Goal: Information Seeking & Learning: Learn about a topic

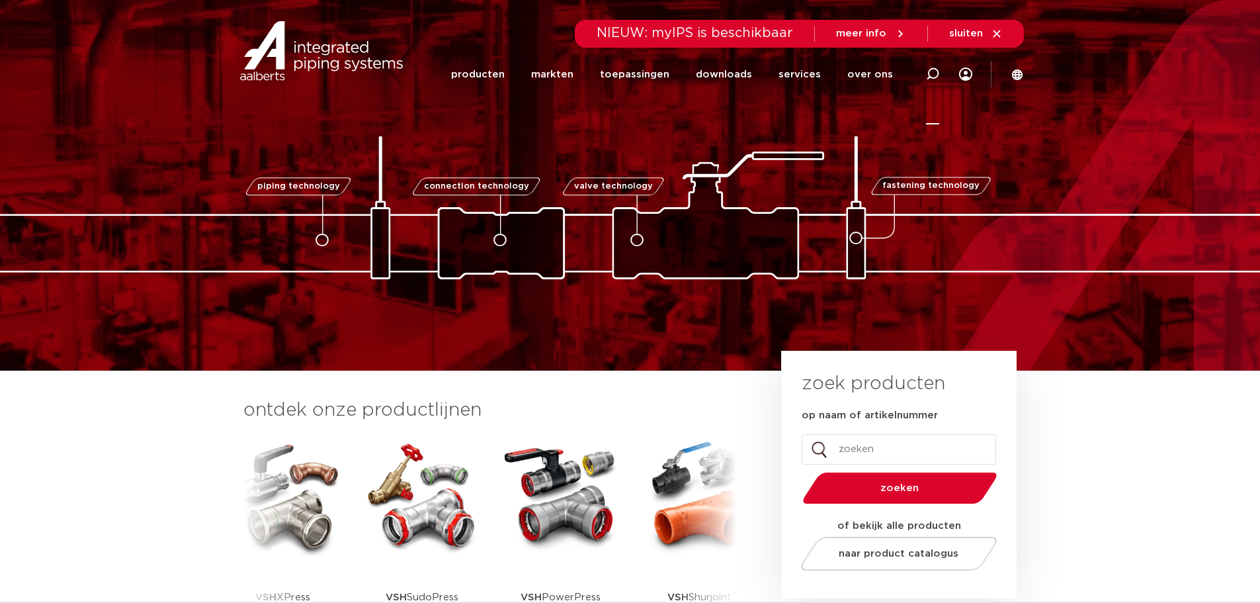
click at [939, 69] on icon at bounding box center [932, 73] width 13 height 13
paste input "6208906"
type input "6208906"
click button "Zoeken" at bounding box center [0, 0] width 0 height 0
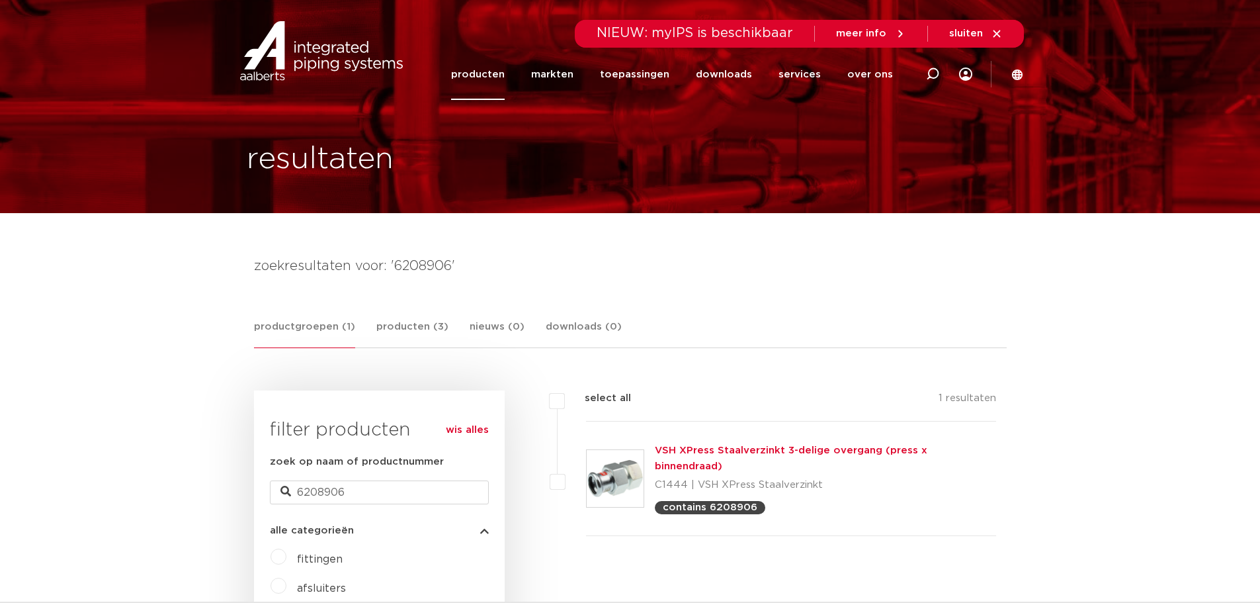
click at [658, 454] on link "VSH XPress Staalverzinkt 3-delige overgang (press x binnendraad)" at bounding box center [791, 458] width 273 height 26
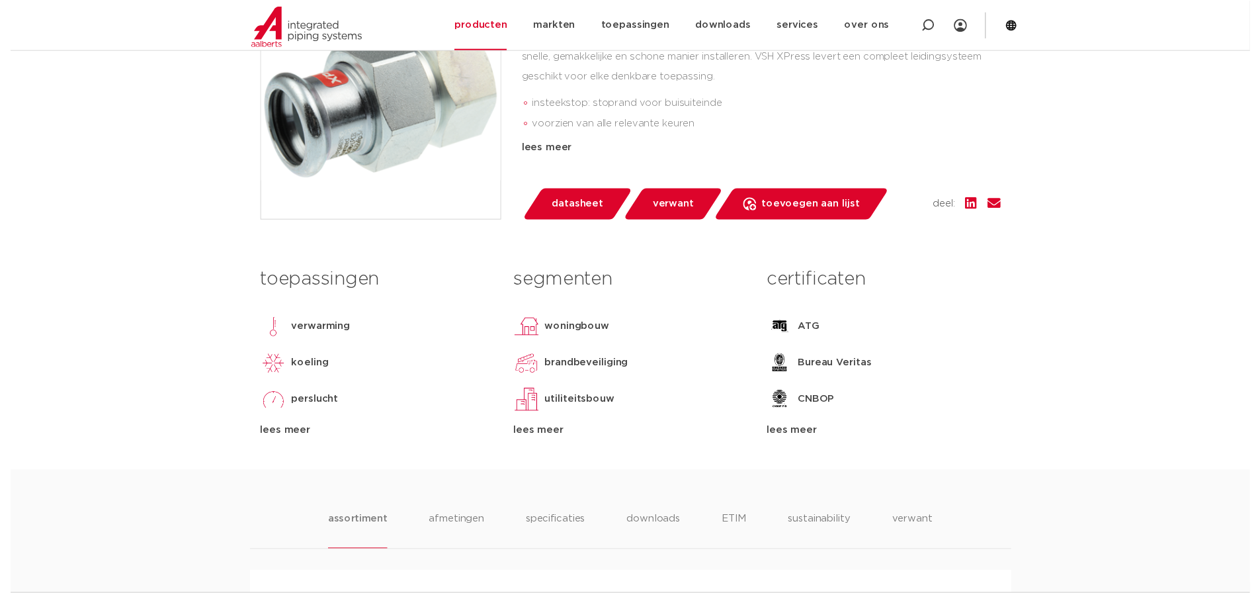
scroll to position [441, 0]
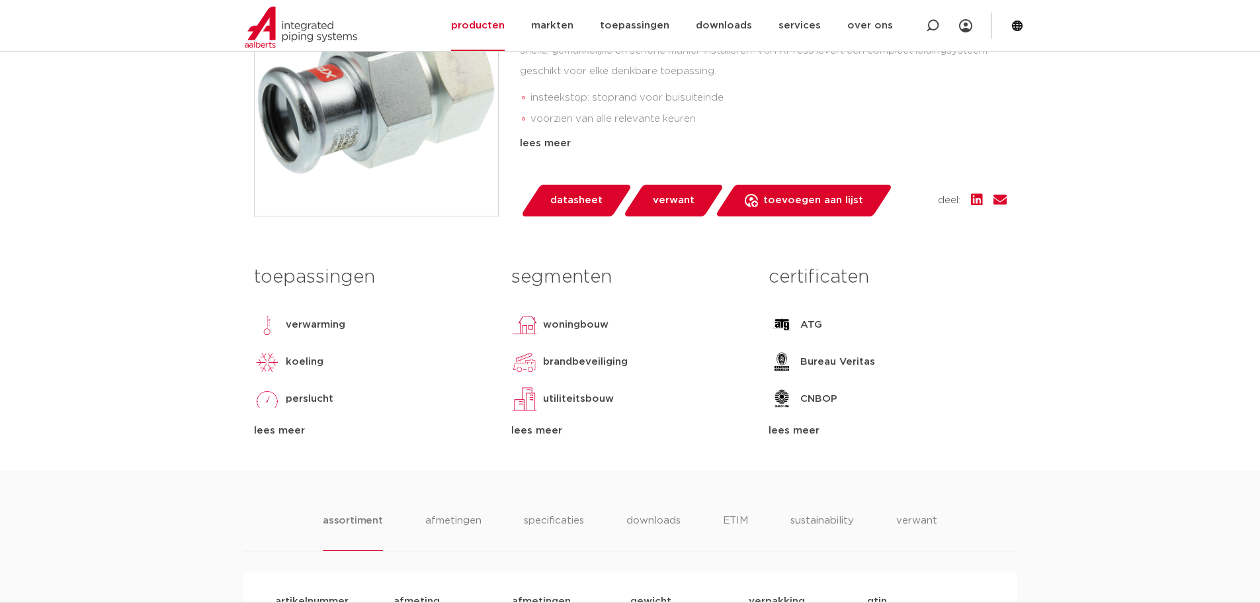
click at [584, 209] on span "datasheet" at bounding box center [576, 200] width 52 height 21
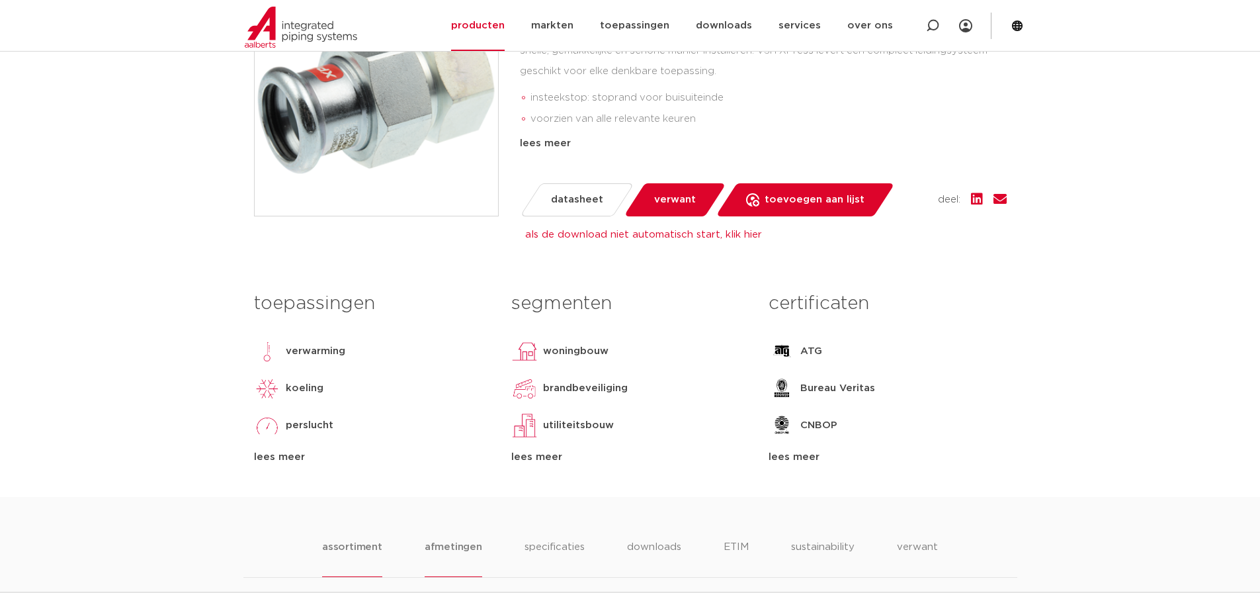
click at [466, 542] on li "afmetingen" at bounding box center [454, 558] width 58 height 38
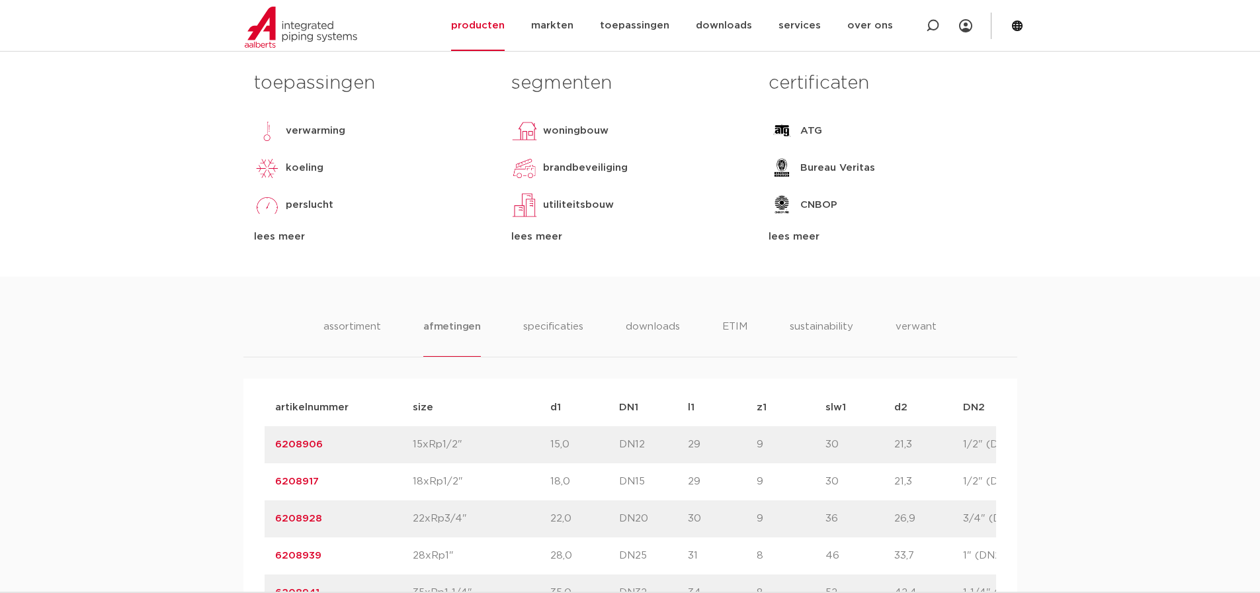
scroll to position [882, 0]
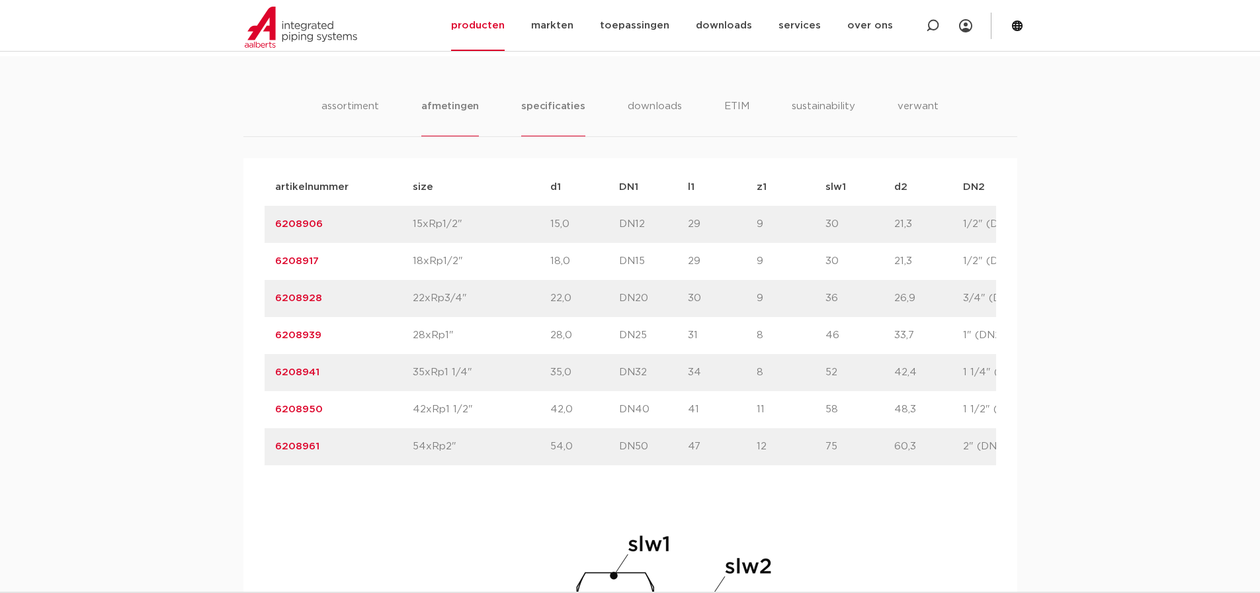
click at [548, 118] on li "specificaties" at bounding box center [552, 118] width 63 height 38
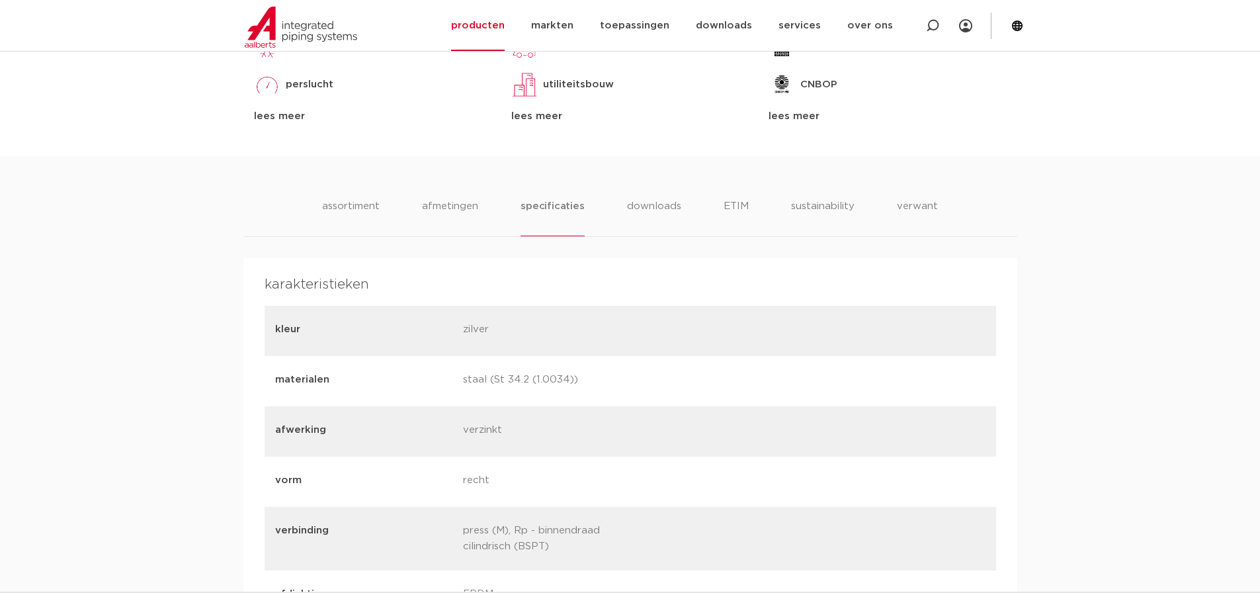
scroll to position [661, 0]
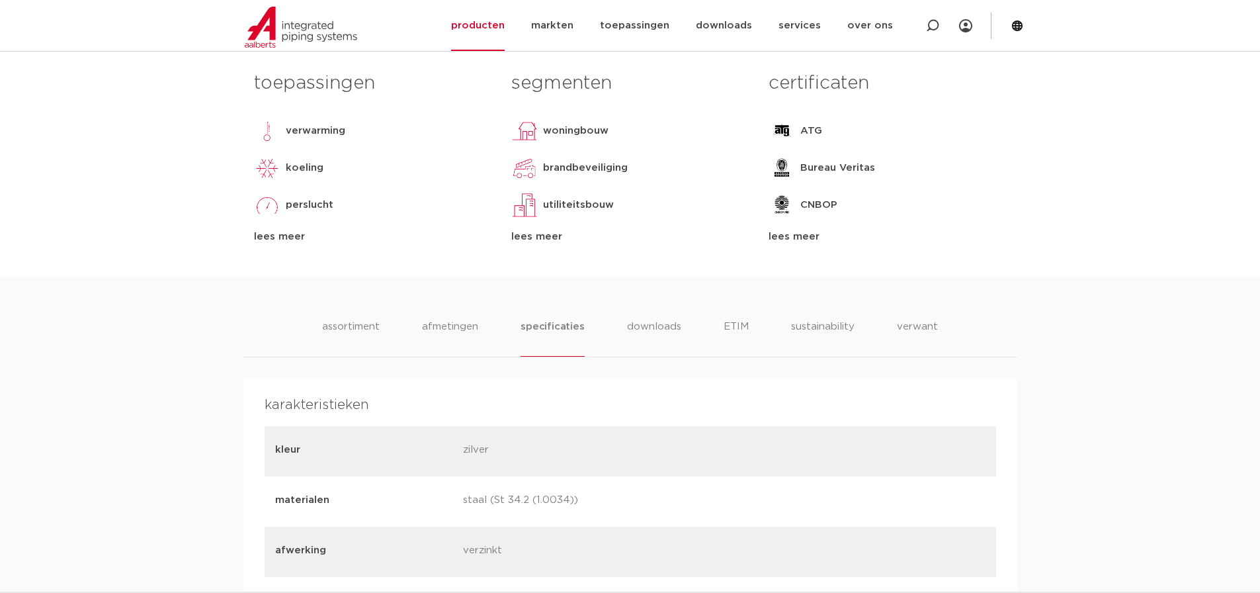
click at [465, 321] on li "afmetingen" at bounding box center [450, 338] width 58 height 38
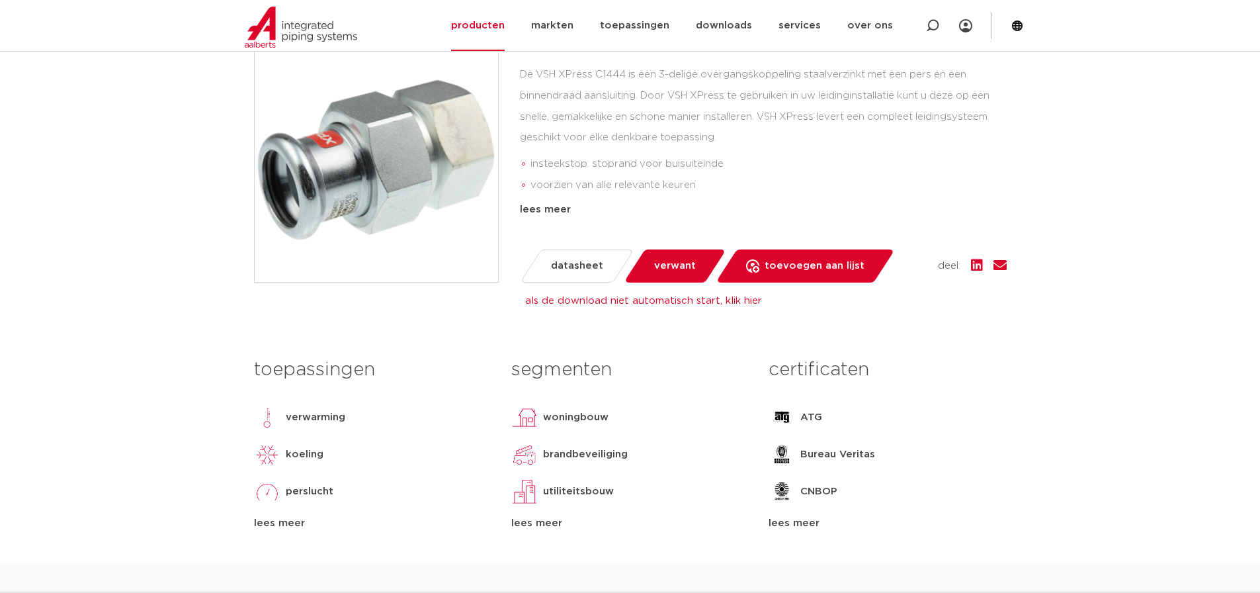
scroll to position [0, 0]
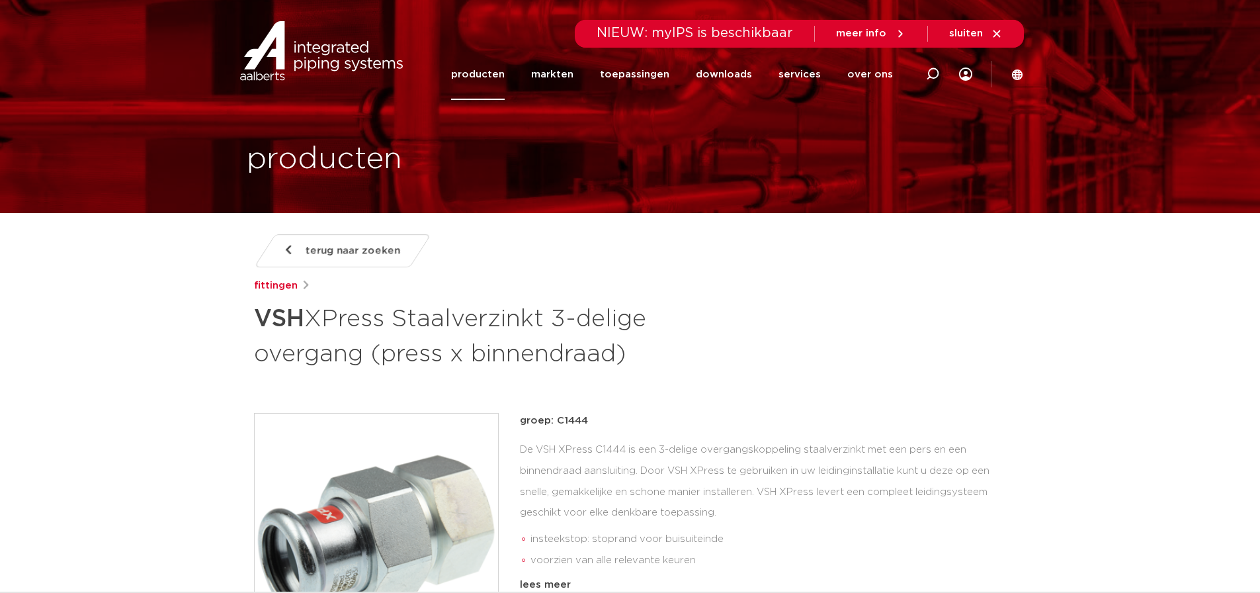
click at [933, 79] on icon at bounding box center [932, 73] width 13 height 13
type input "15 1/2 bn vlak"
click button "Zoeken" at bounding box center [0, 0] width 0 height 0
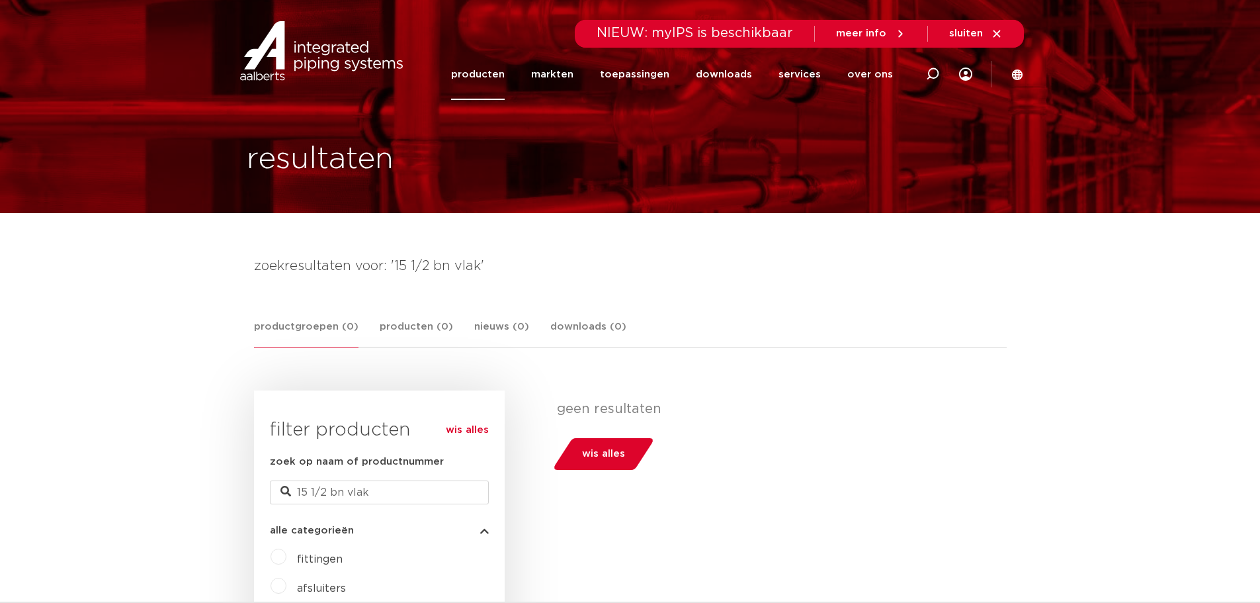
click at [481, 80] on link "producten" at bounding box center [478, 74] width 54 height 51
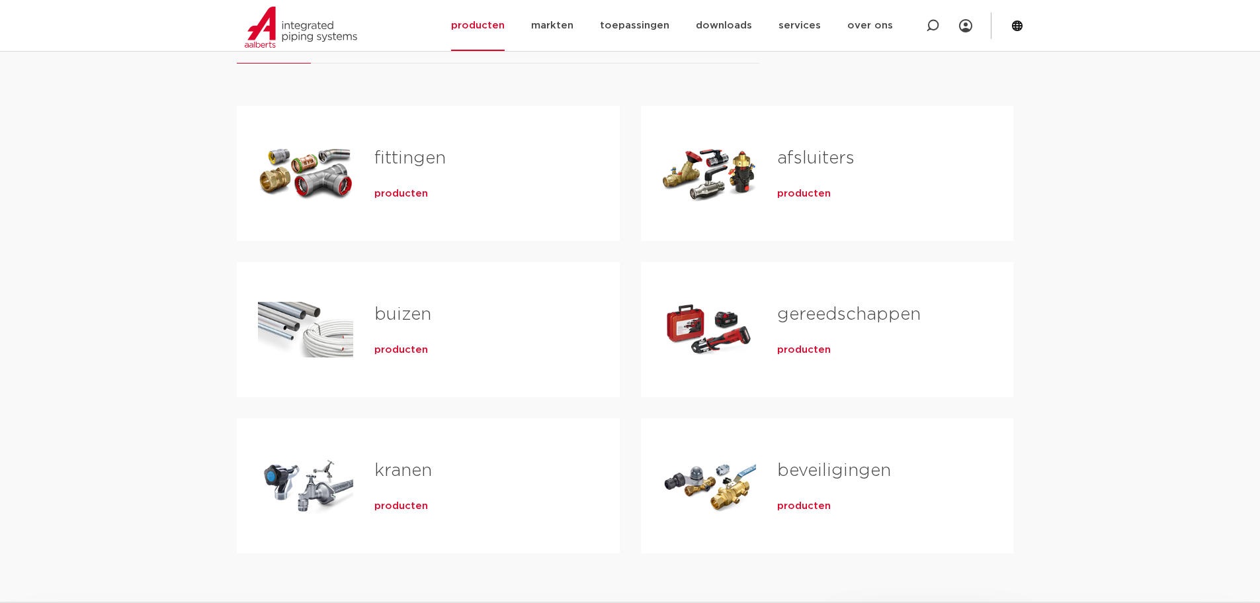
scroll to position [220, 0]
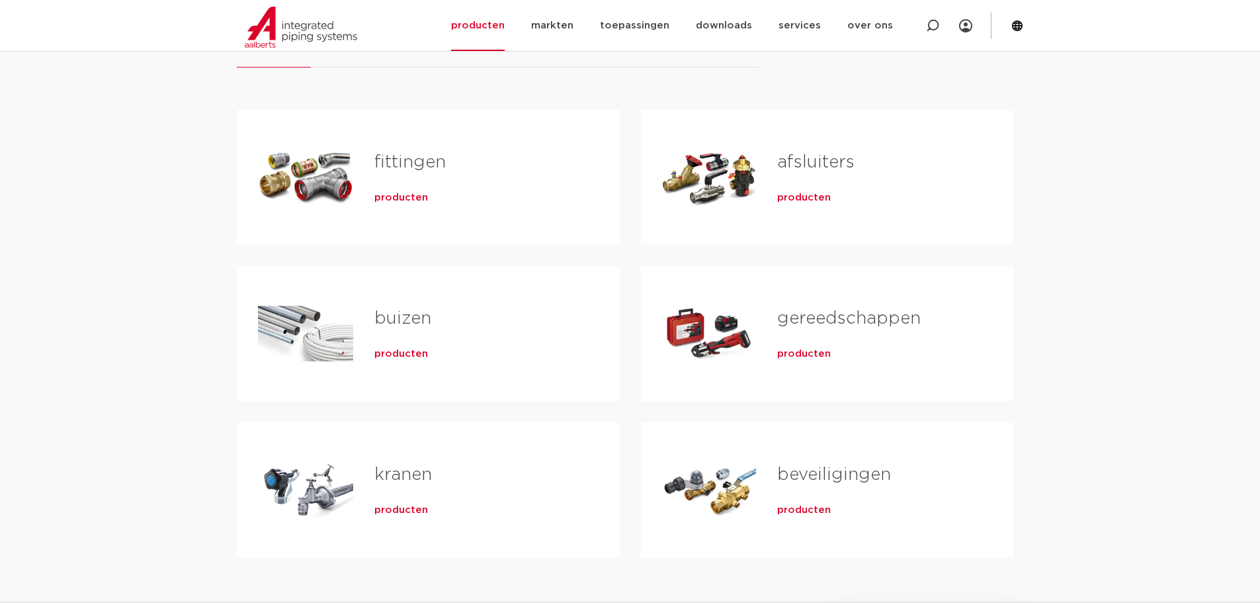
click at [312, 173] on div "Tabs. Open items met enter of spatie, sluit af met escape en navigeer met de pi…" at bounding box center [305, 177] width 95 height 93
click at [388, 158] on link "fittingen" at bounding box center [409, 161] width 71 height 17
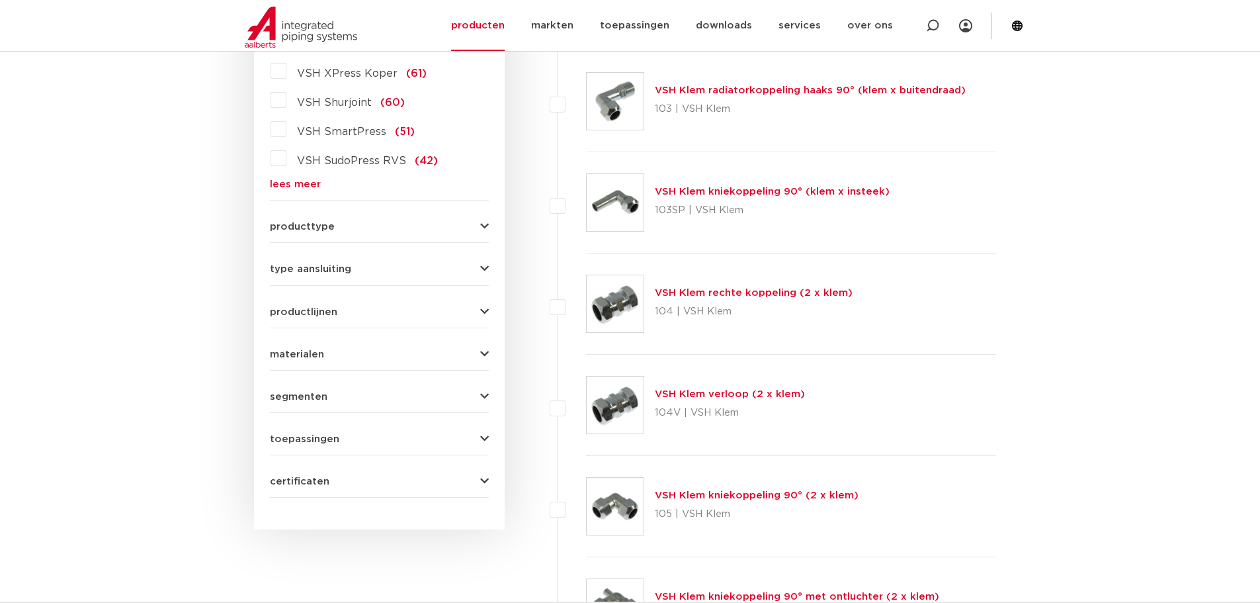
scroll to position [441, 0]
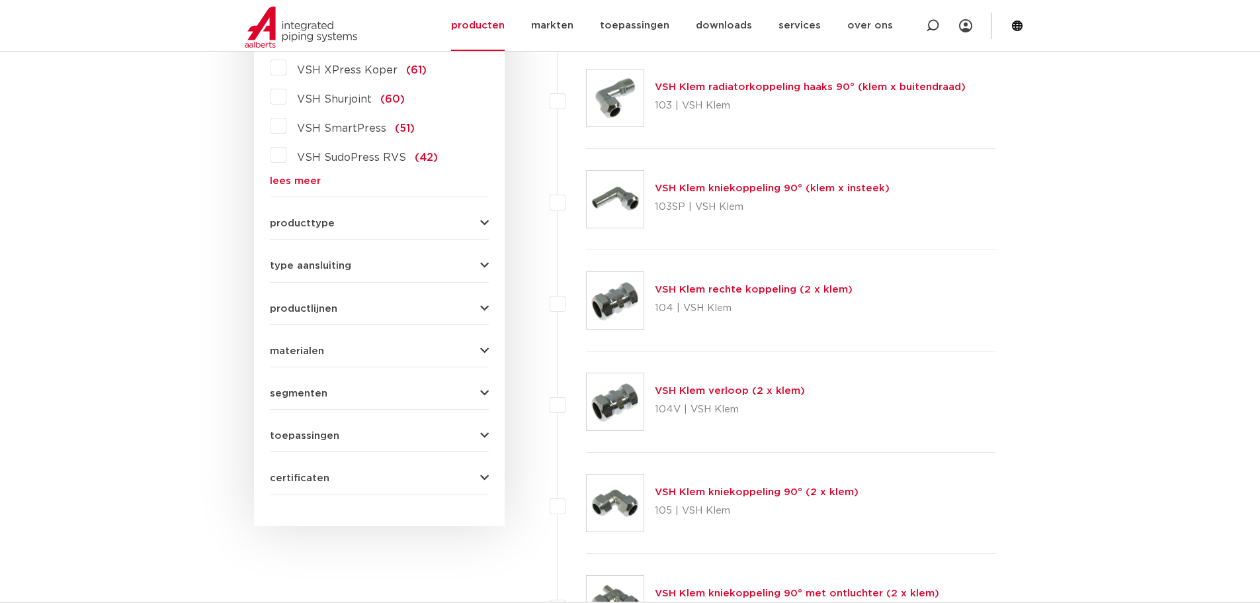
click at [443, 224] on button "producttype" at bounding box center [379, 223] width 219 height 10
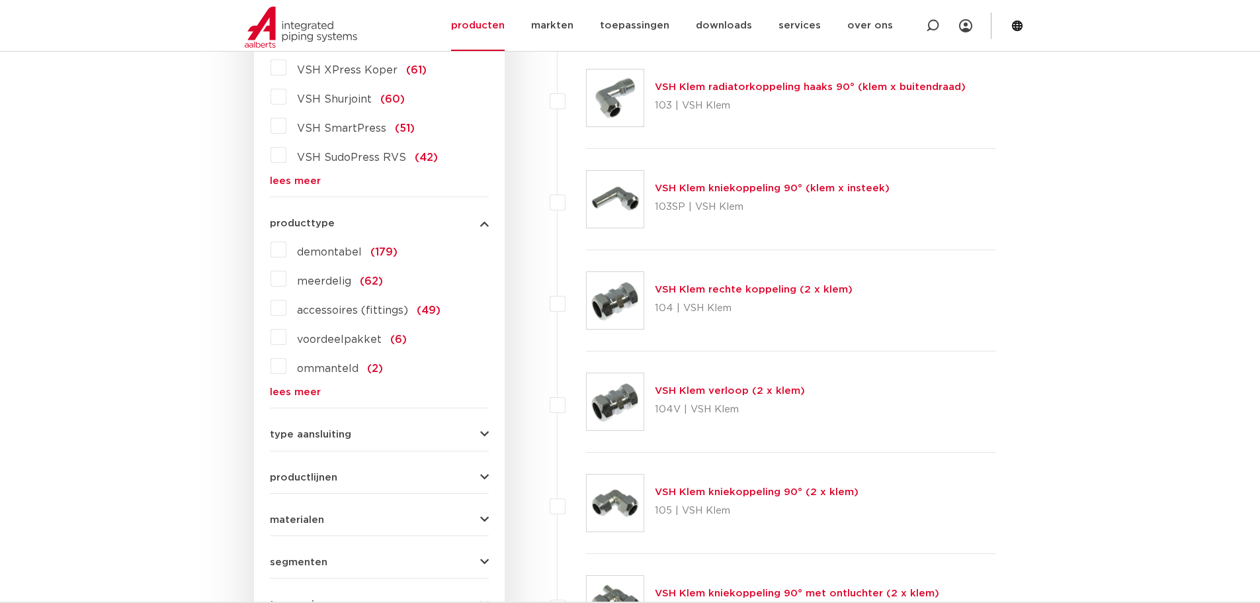
click at [443, 224] on button "producttype" at bounding box center [379, 223] width 219 height 10
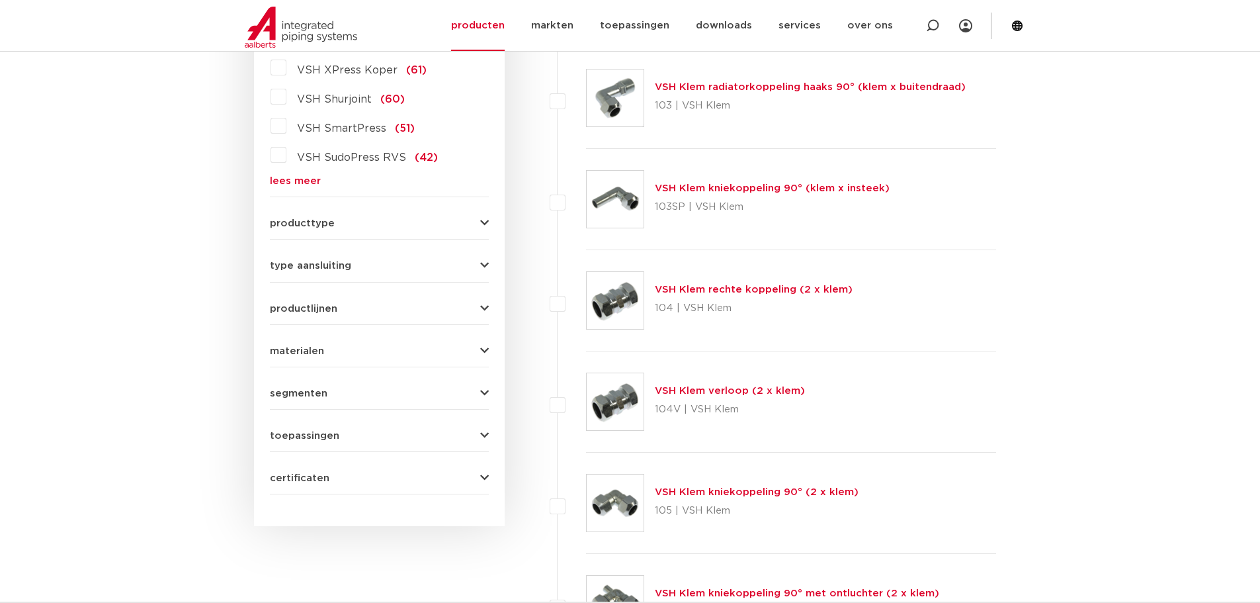
scroll to position [220, 0]
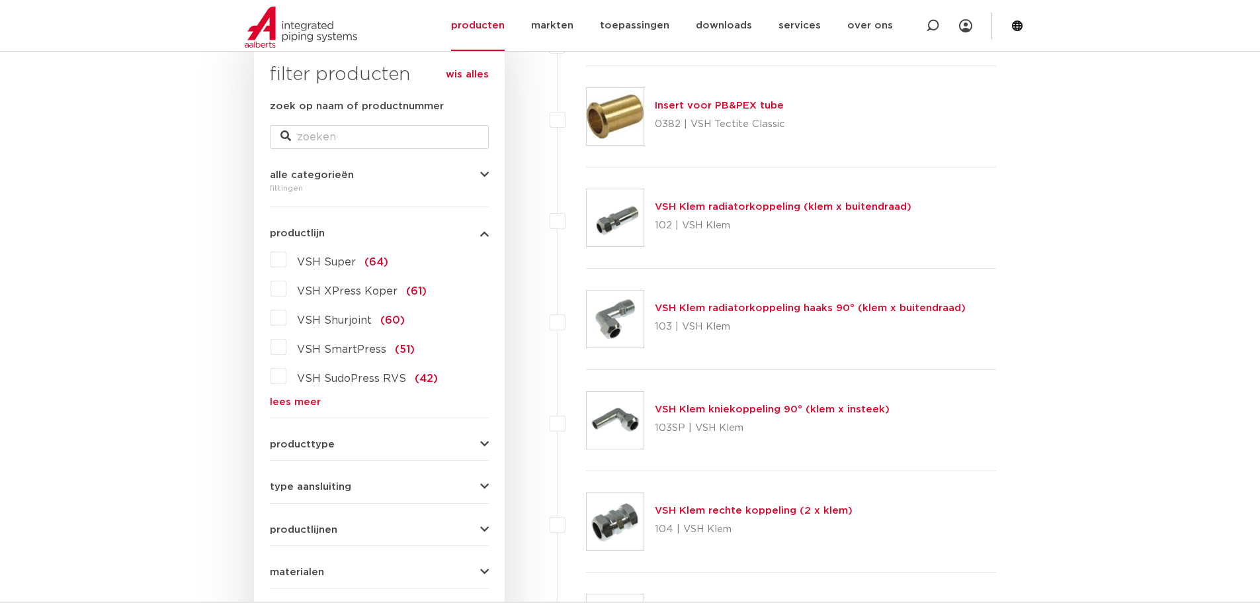
click at [263, 260] on div "wis alles filter producten zoek op naam of productnummer alle categorieën fitti…" at bounding box center [379, 391] width 251 height 712
click at [286, 259] on label "VSH Super (64)" at bounding box center [337, 259] width 102 height 21
click at [0, 0] on input "VSH Super (64)" at bounding box center [0, 0] width 0 height 0
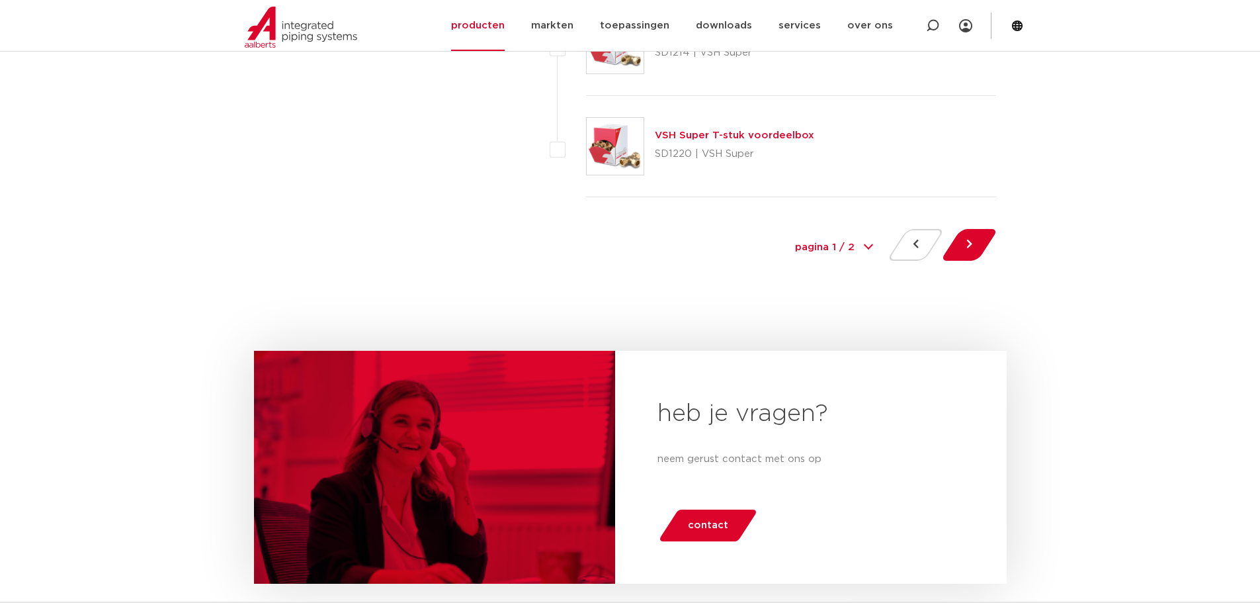
scroll to position [6173, 0]
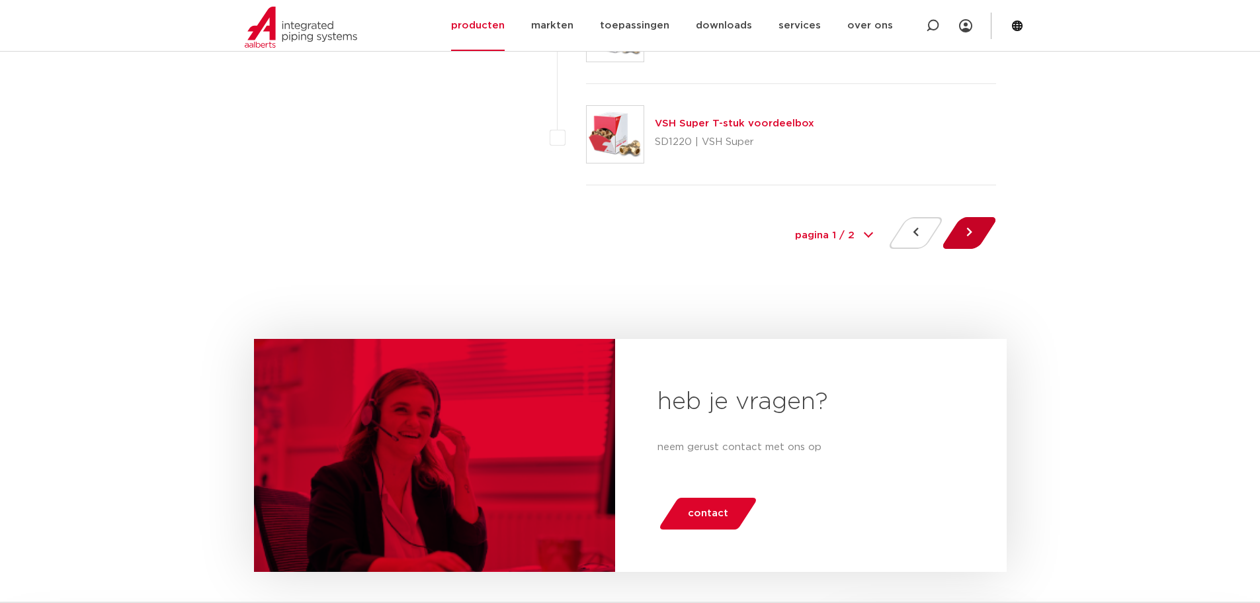
click at [980, 237] on button at bounding box center [970, 233] width 38 height 32
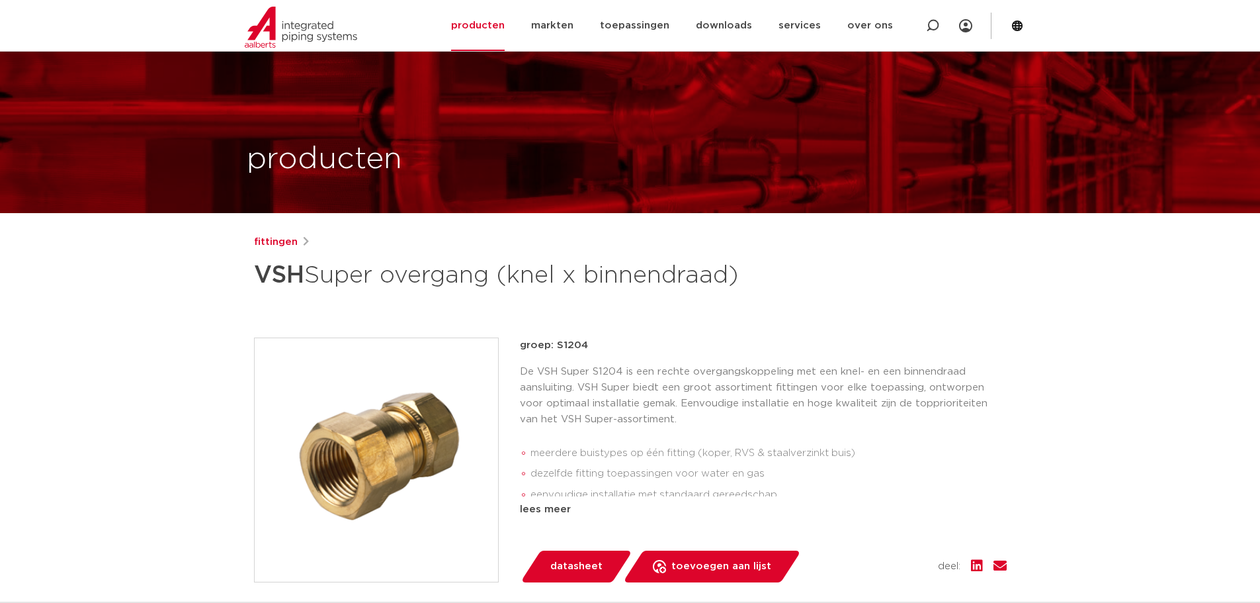
scroll to position [220, 0]
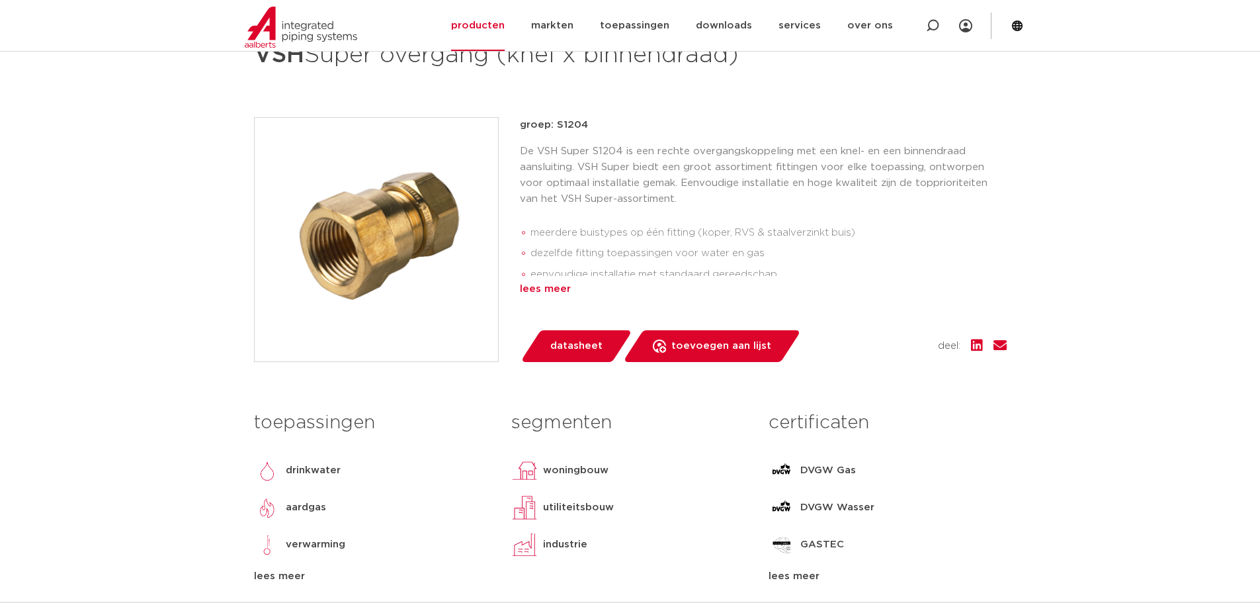
click at [561, 288] on div "lees meer" at bounding box center [763, 289] width 487 height 16
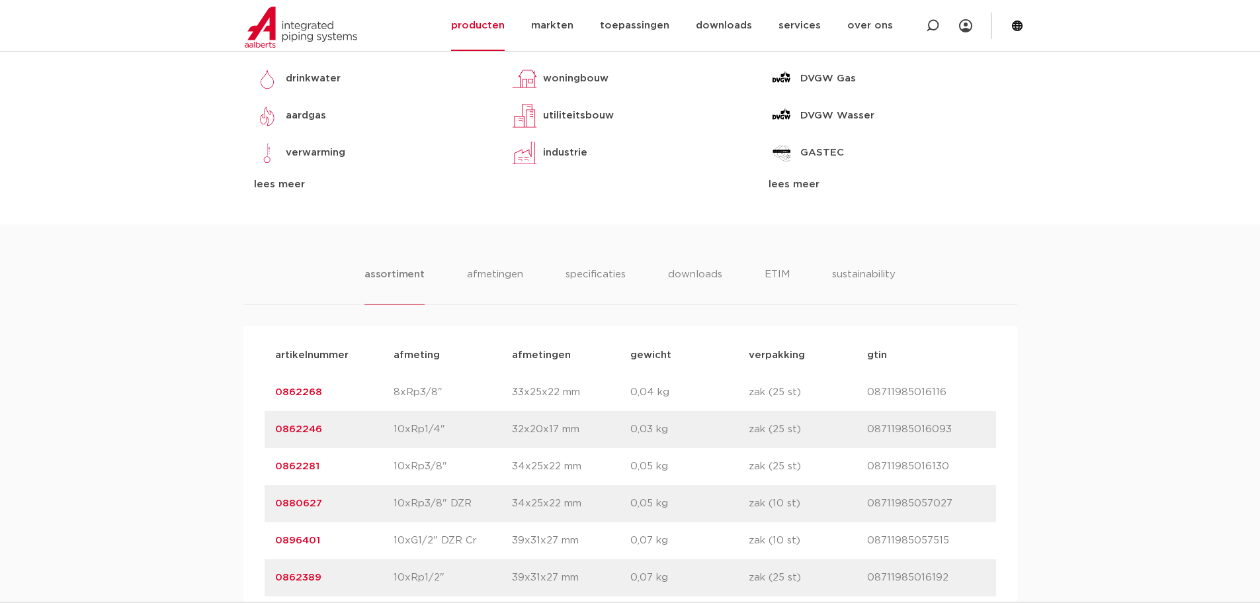
scroll to position [661, 0]
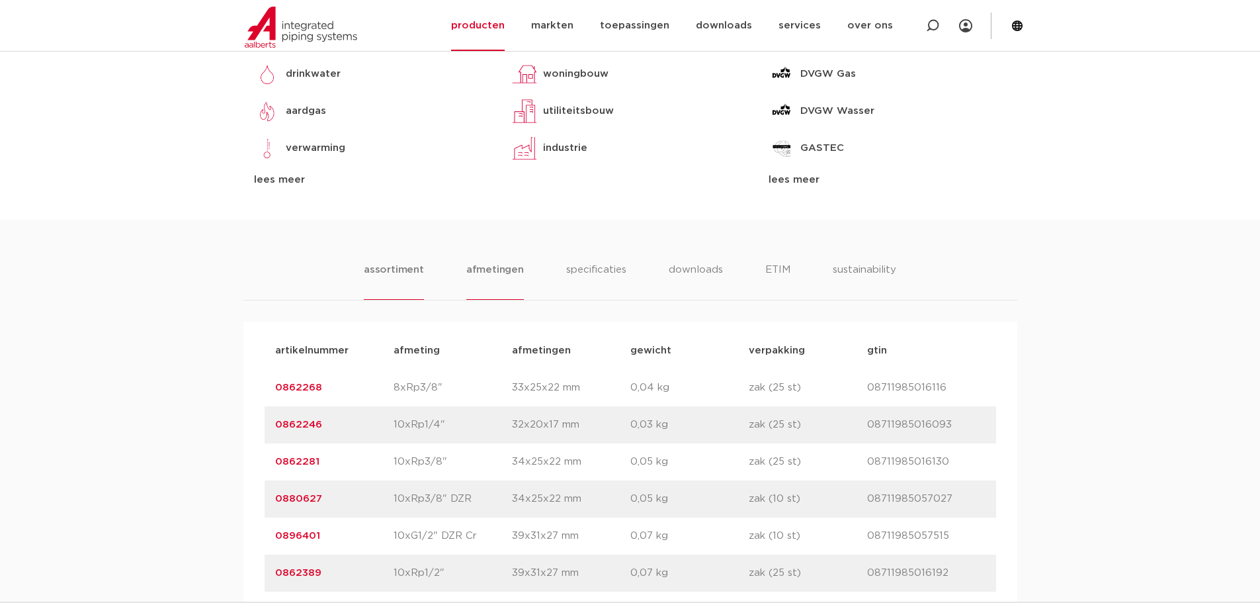
click at [499, 271] on li "afmetingen" at bounding box center [495, 281] width 58 height 38
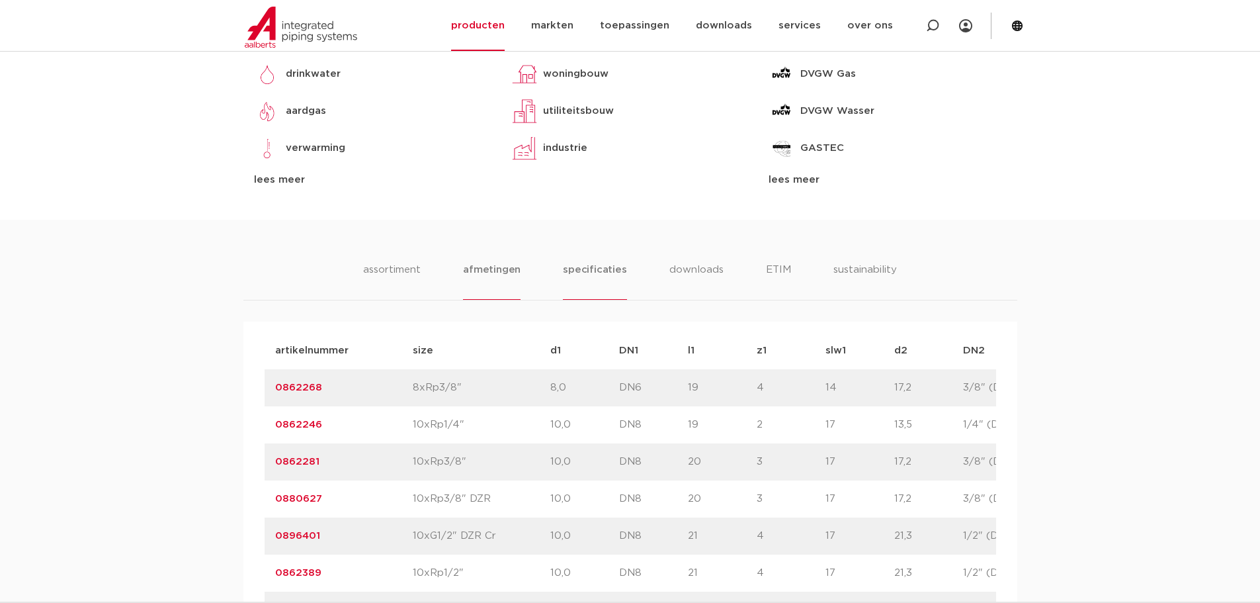
click at [597, 275] on li "specificaties" at bounding box center [594, 281] width 63 height 38
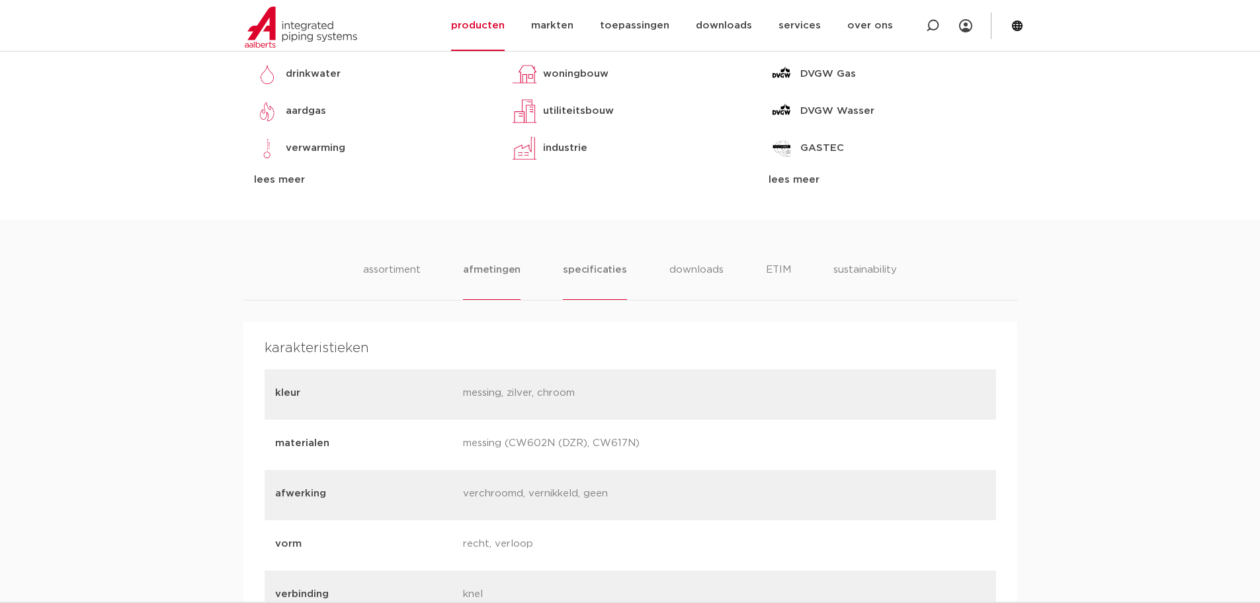
click at [499, 276] on li "afmetingen" at bounding box center [492, 281] width 58 height 38
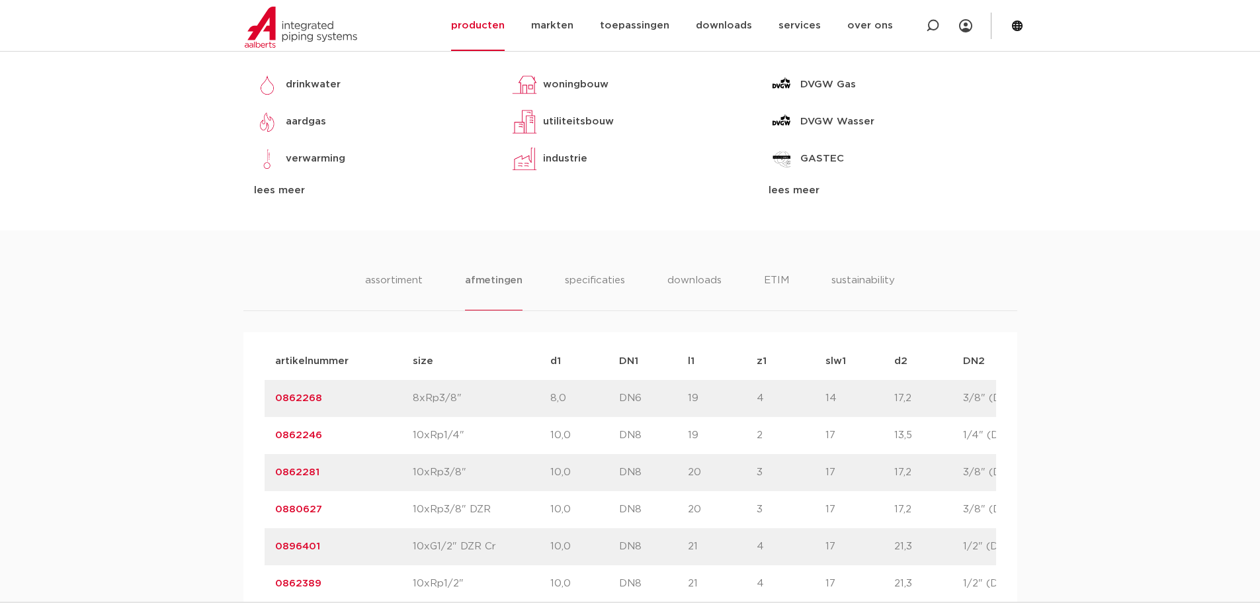
scroll to position [441, 0]
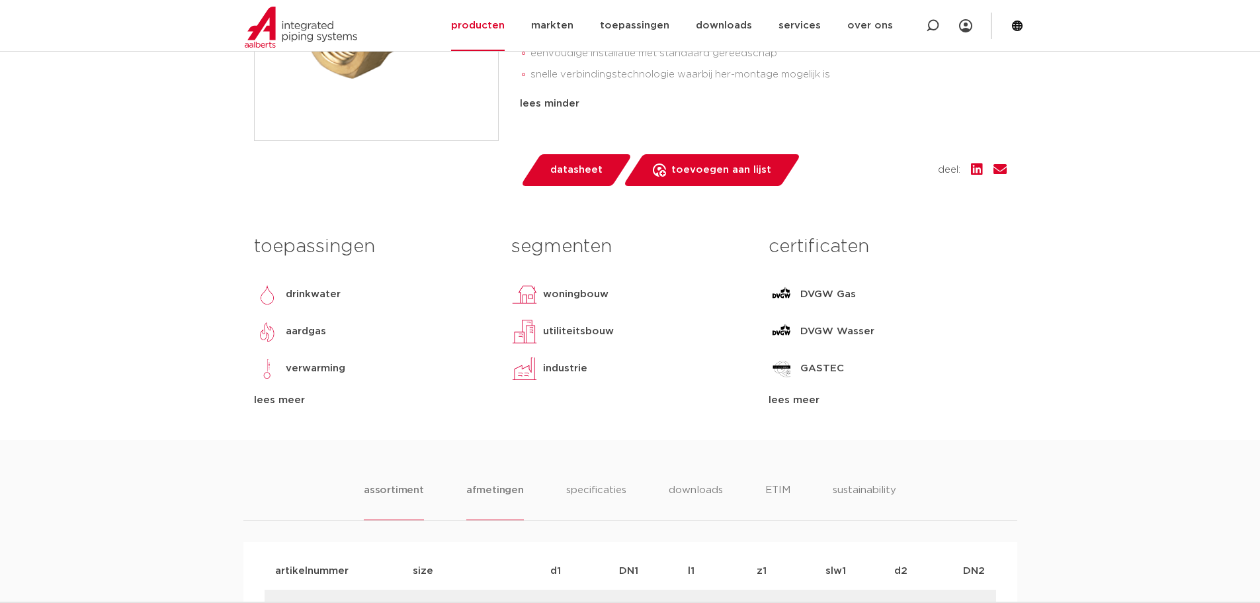
click at [410, 487] on li "assortiment" at bounding box center [394, 501] width 60 height 38
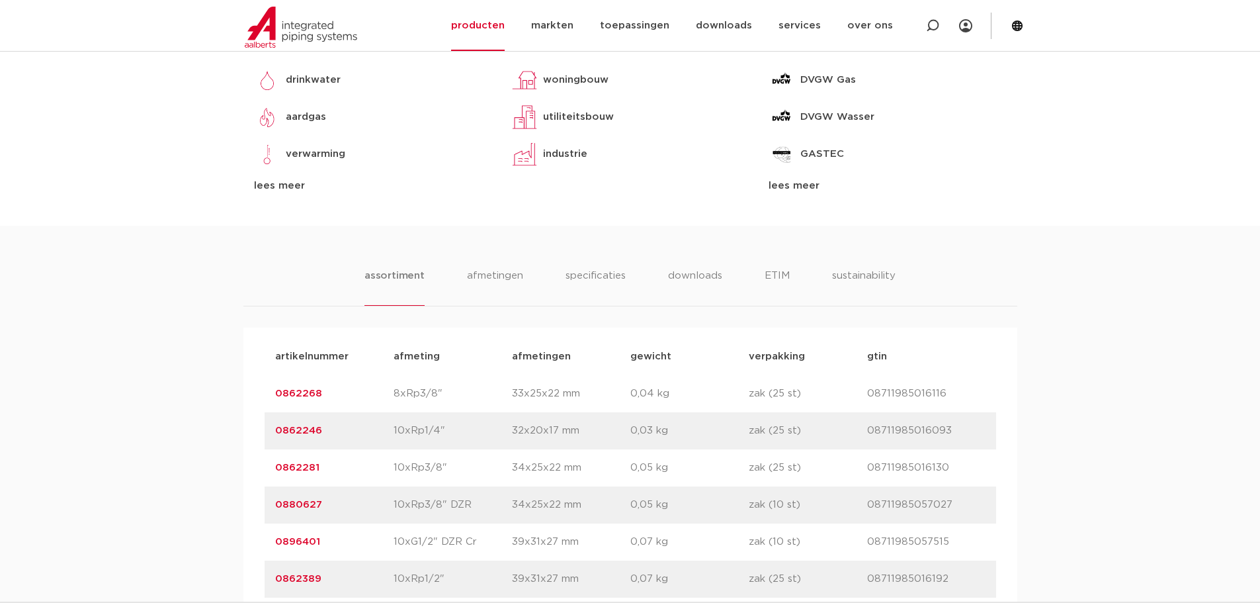
scroll to position [661, 0]
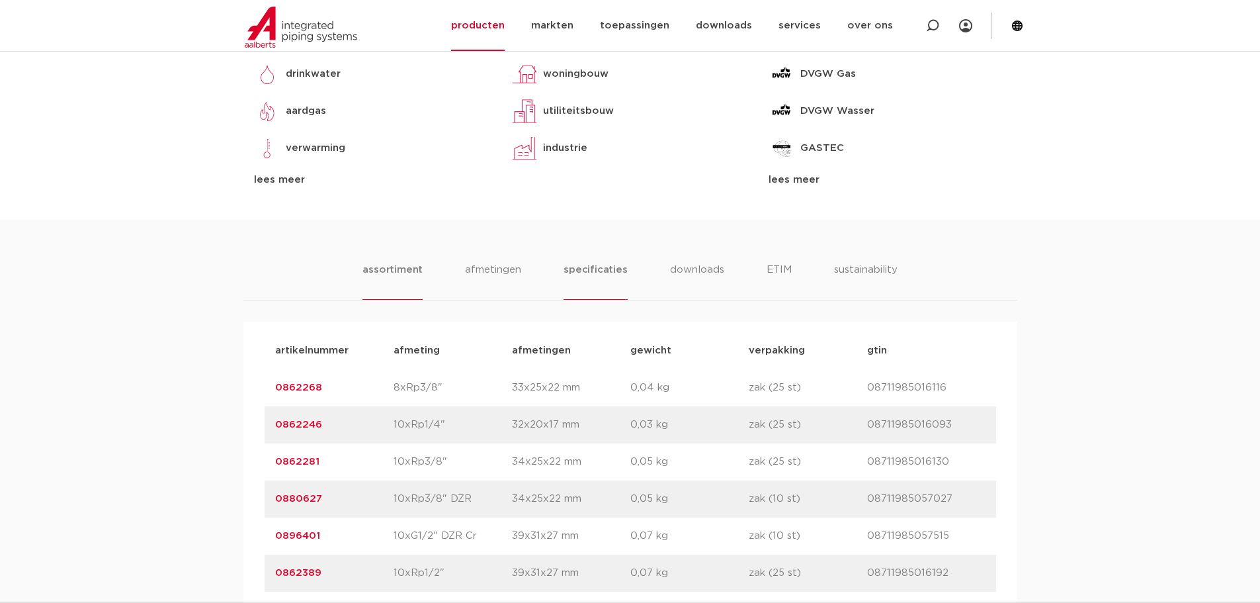
click at [582, 271] on li "specificaties" at bounding box center [595, 281] width 63 height 38
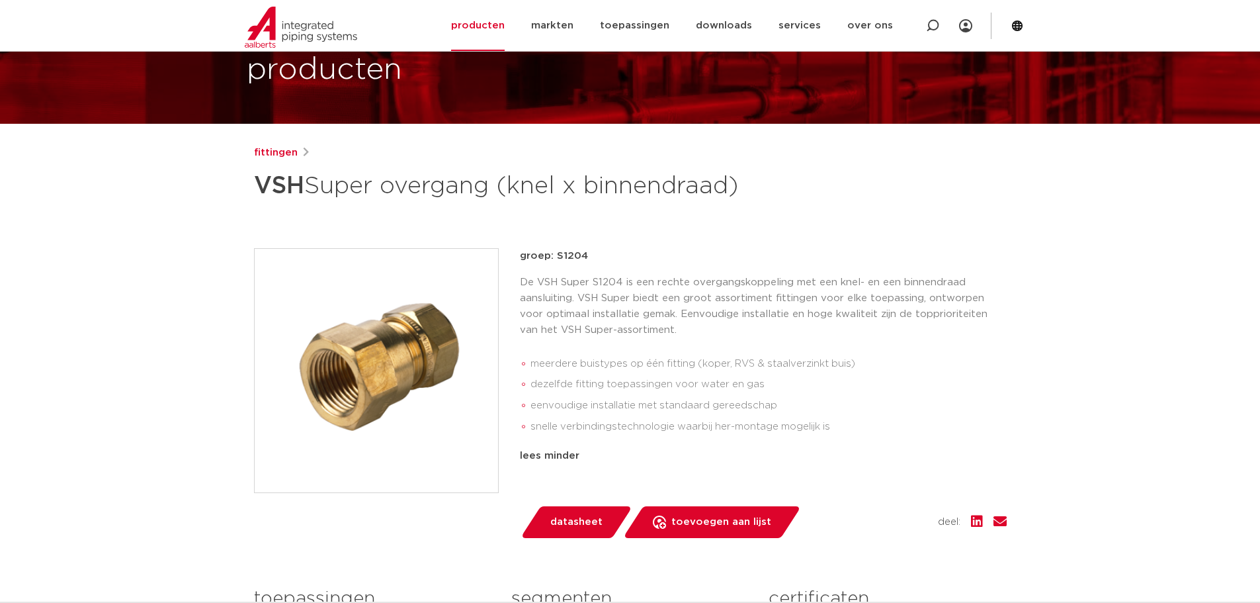
scroll to position [79, 0]
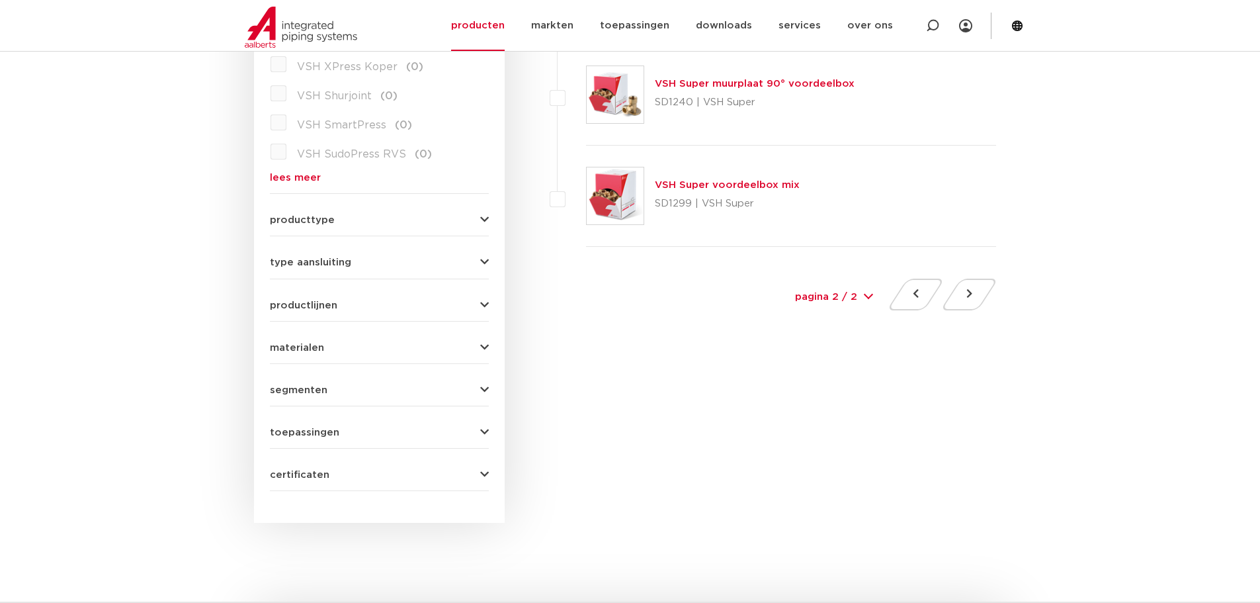
scroll to position [441, 0]
click at [909, 298] on button at bounding box center [916, 298] width 38 height 32
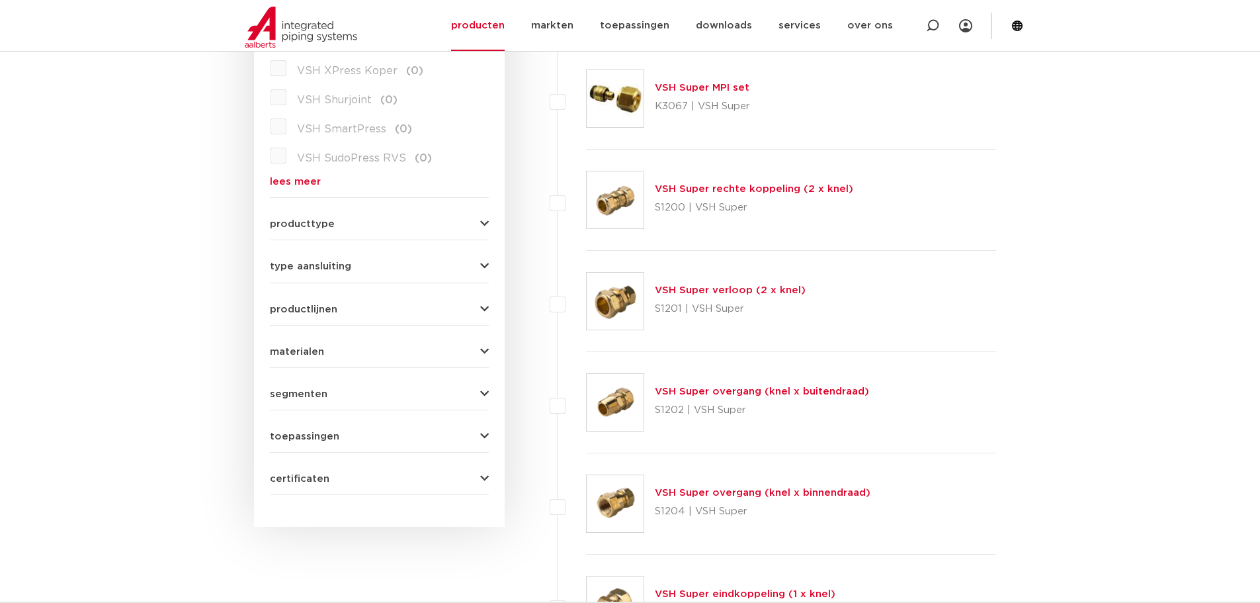
scroll to position [441, 0]
click at [433, 273] on form "zoek op naam of productnummer alle categorieën fittingen fittingen afsluiters b…" at bounding box center [379, 186] width 219 height 616
click at [477, 256] on div "type aansluiting buiseind (4) Rp - binnendraad cilindrisch (BSPT) (3) R - buite…" at bounding box center [379, 260] width 219 height 21
click at [483, 263] on icon "button" at bounding box center [484, 266] width 9 height 10
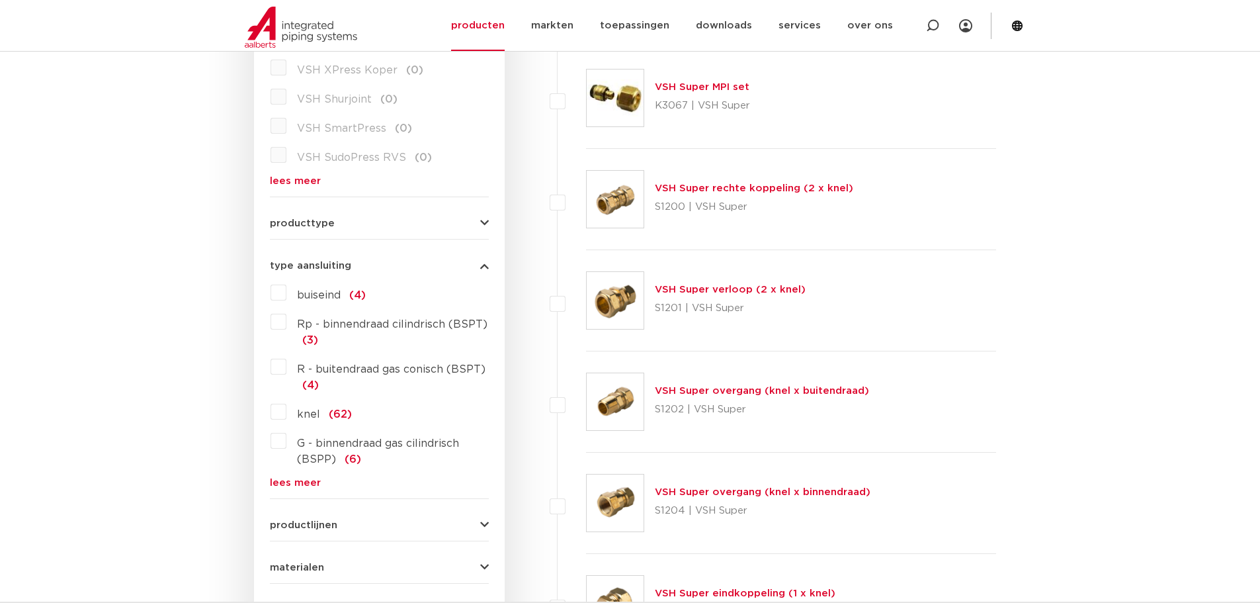
click at [364, 320] on span "Rp - binnendraad cilindrisch (BSPT)" at bounding box center [392, 324] width 190 height 11
click at [0, 0] on input "Rp - binnendraad cilindrisch (BSPT) (3)" at bounding box center [0, 0] width 0 height 0
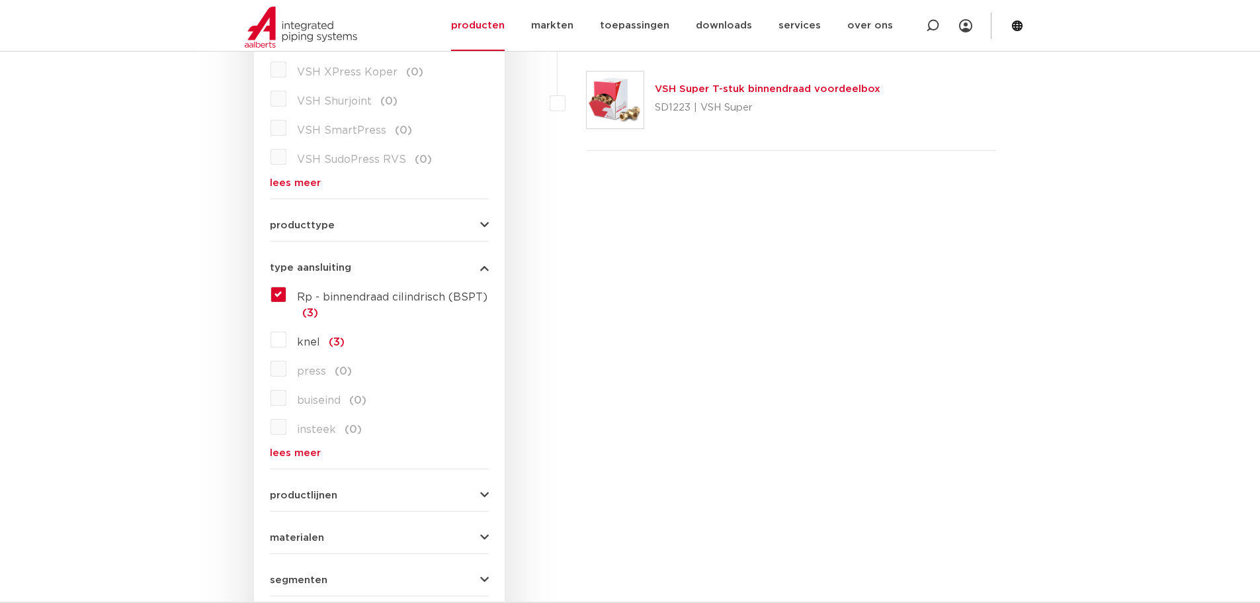
scroll to position [441, 0]
click at [430, 290] on span "Rp - binnendraad cilindrisch (BSPT)" at bounding box center [392, 295] width 190 height 11
click at [0, 0] on input "Rp - binnendraad cilindrisch (BSPT) (3)" at bounding box center [0, 0] width 0 height 0
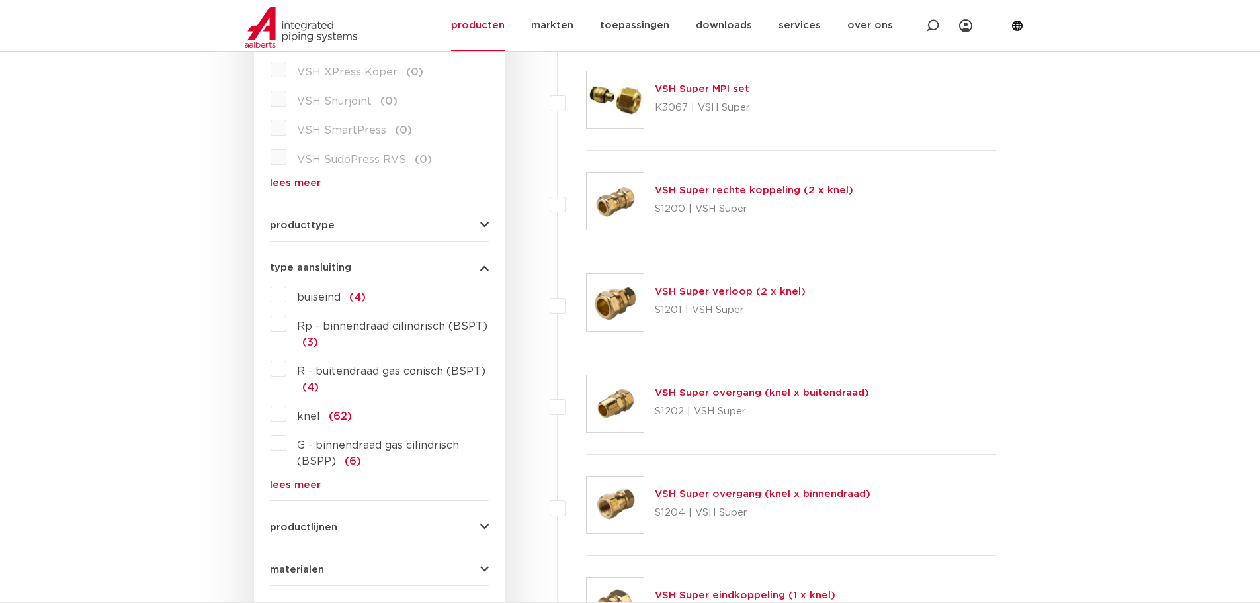
scroll to position [441, 0]
click at [310, 482] on link "lees meer" at bounding box center [379, 483] width 219 height 10
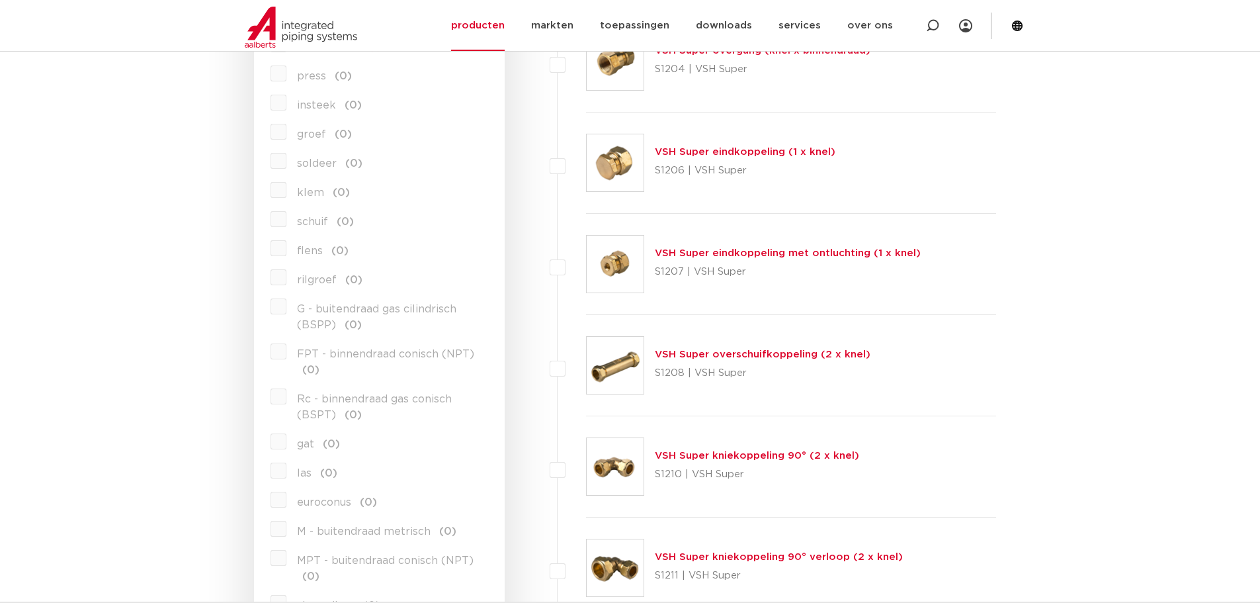
scroll to position [1103, 0]
